Goal: Contribute content

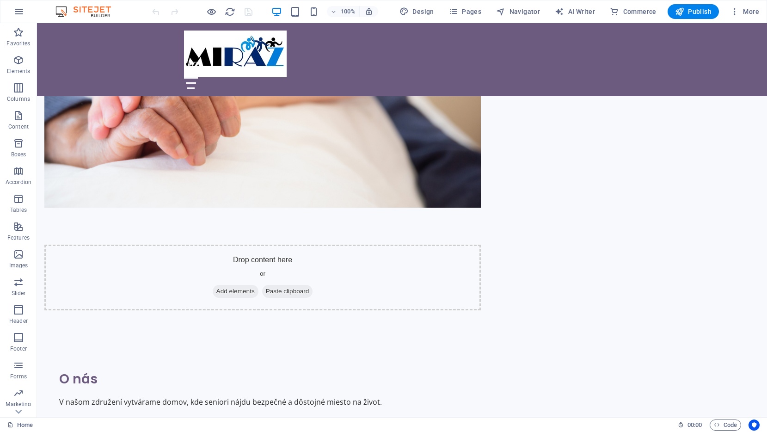
scroll to position [697, 0]
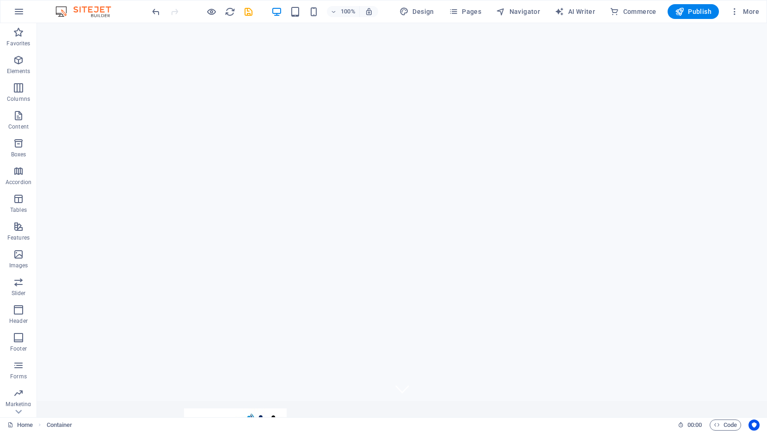
scroll to position [0, 0]
click at [250, 11] on icon "save" at bounding box center [248, 11] width 11 height 11
checkbox input "false"
click at [694, 11] on span "Publish" at bounding box center [693, 11] width 37 height 9
